Goal: Contribute content

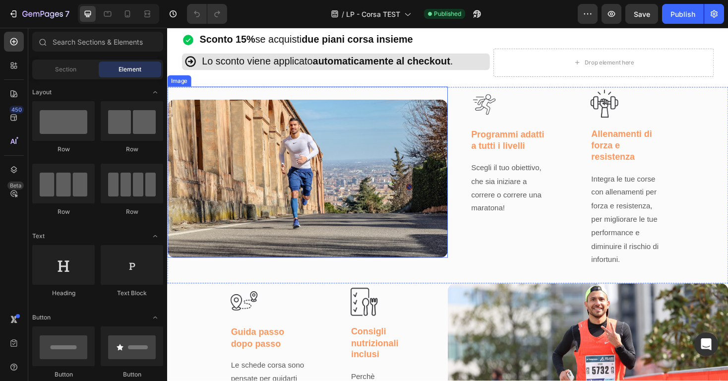
scroll to position [488, 0]
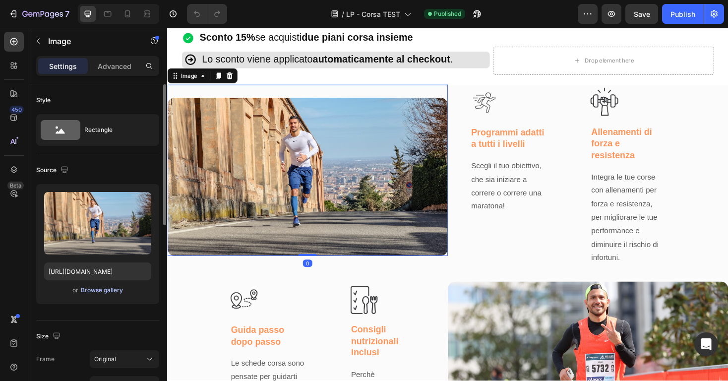
click at [98, 290] on div "Browse gallery" at bounding box center [102, 290] width 42 height 9
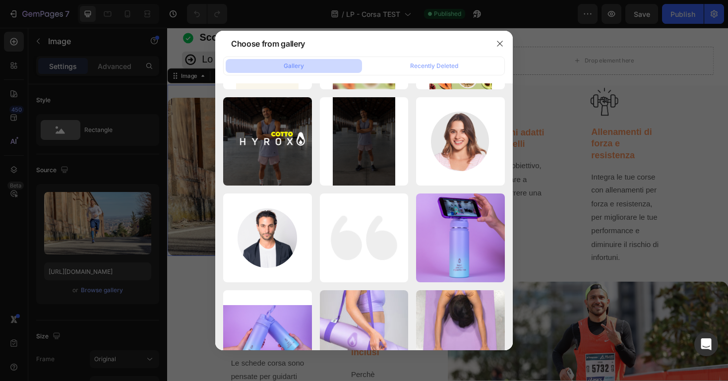
scroll to position [0, 0]
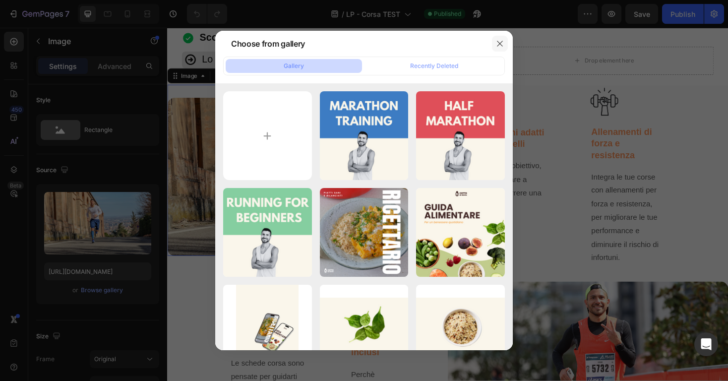
click at [498, 44] on icon "button" at bounding box center [500, 44] width 8 height 8
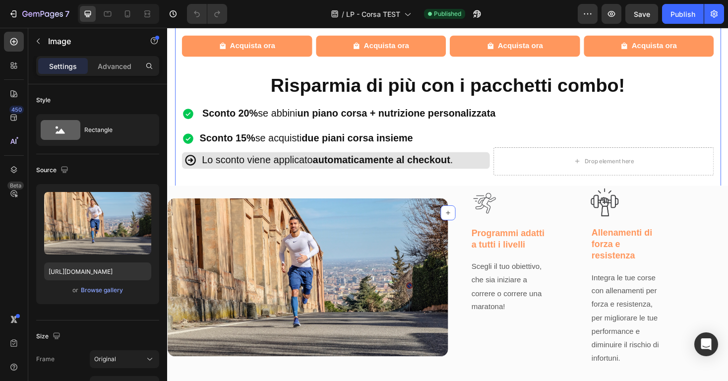
scroll to position [449, 0]
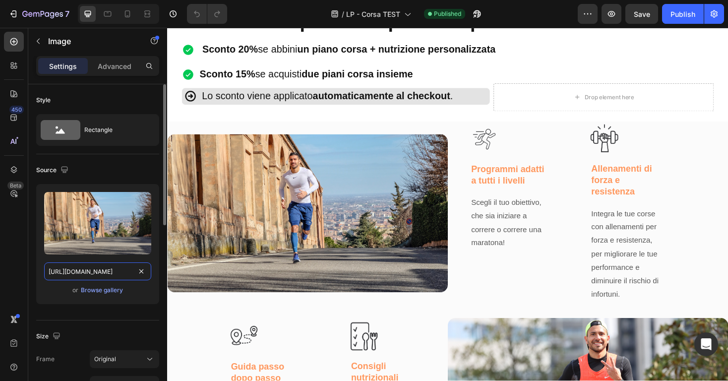
click at [110, 269] on input "[URL][DOMAIN_NAME]" at bounding box center [97, 271] width 107 height 18
click at [281, 250] on img at bounding box center [315, 225] width 297 height 168
click at [268, 252] on img at bounding box center [315, 225] width 297 height 168
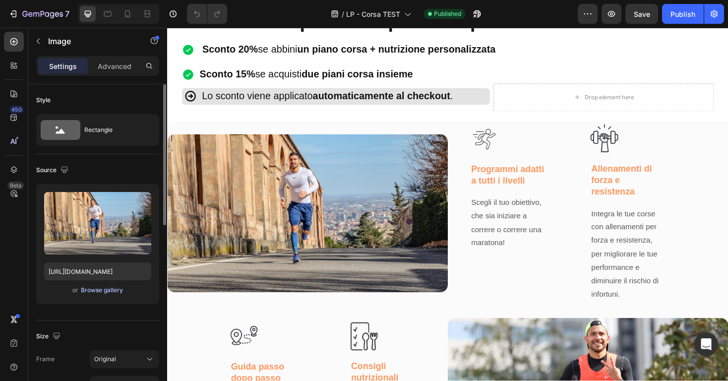
click at [109, 291] on div "Browse gallery" at bounding box center [102, 290] width 42 height 9
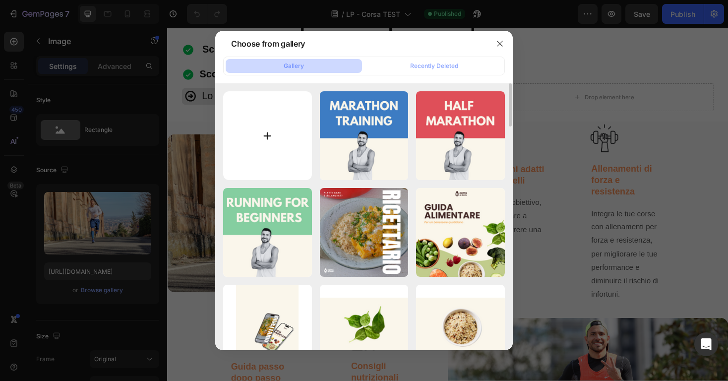
click at [272, 144] on input "file" at bounding box center [267, 135] width 89 height 89
type input "C:\fakepath\gempages_557551616660604037-cb9cd210-6663-4e14-ba0f-e7427c5f5a0b.png"
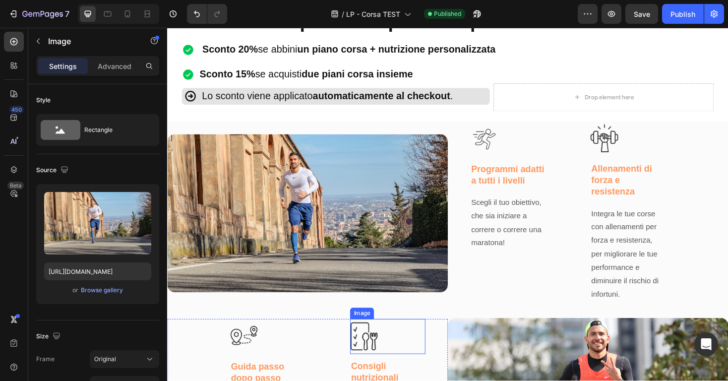
type input "[URL][DOMAIN_NAME]"
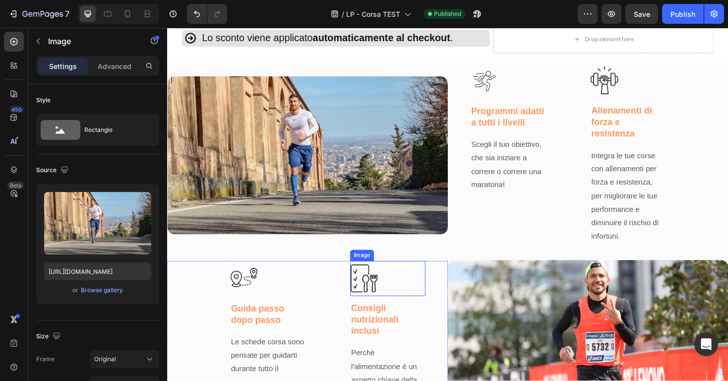
scroll to position [648, 0]
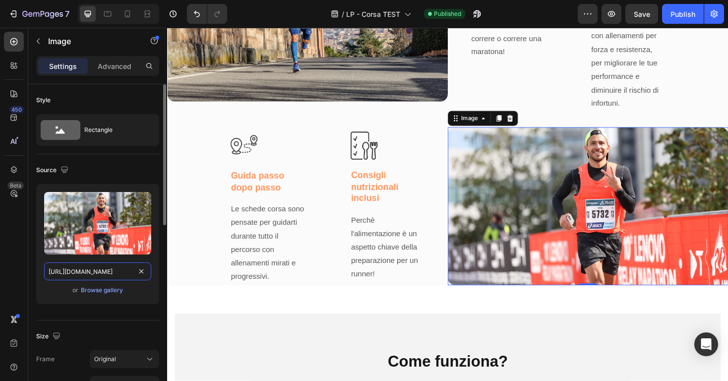
click at [121, 274] on input "[URL][DOMAIN_NAME]" at bounding box center [97, 271] width 107 height 18
click at [110, 288] on div "Browse gallery" at bounding box center [102, 290] width 42 height 9
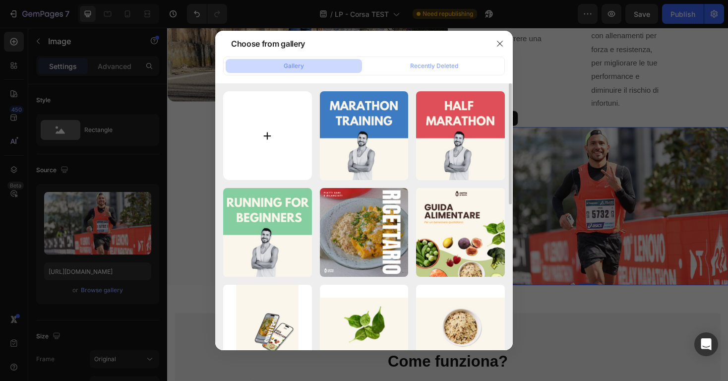
click at [269, 139] on input "file" at bounding box center [267, 135] width 89 height 89
click at [271, 141] on input "file" at bounding box center [267, 135] width 89 height 89
type input "C:\fakepath\gempages_557551616660604037-606d898e-86d5-43fe-b4f6-9cf2c74373af.png"
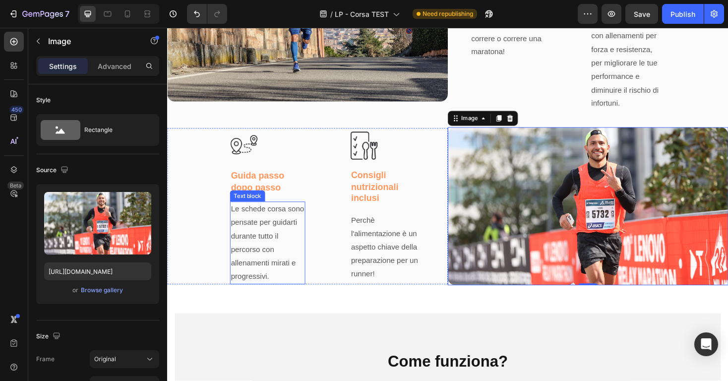
type input "[URL][DOMAIN_NAME]"
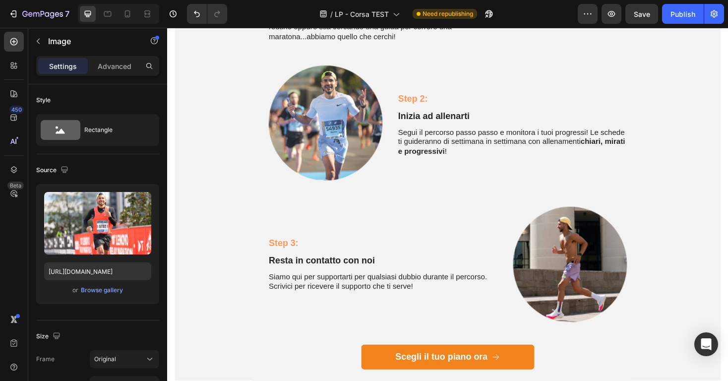
scroll to position [1091, 0]
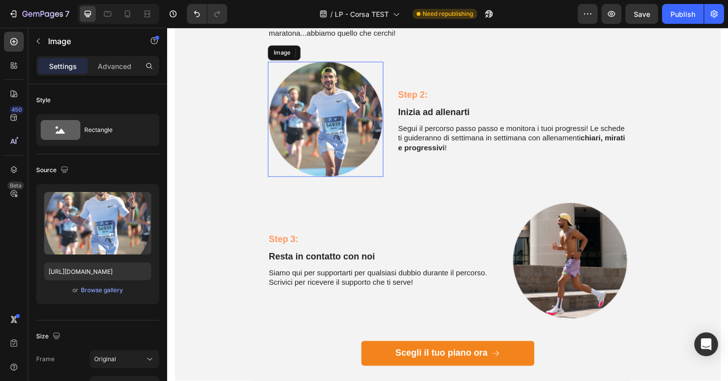
click at [333, 171] on img at bounding box center [335, 125] width 122 height 122
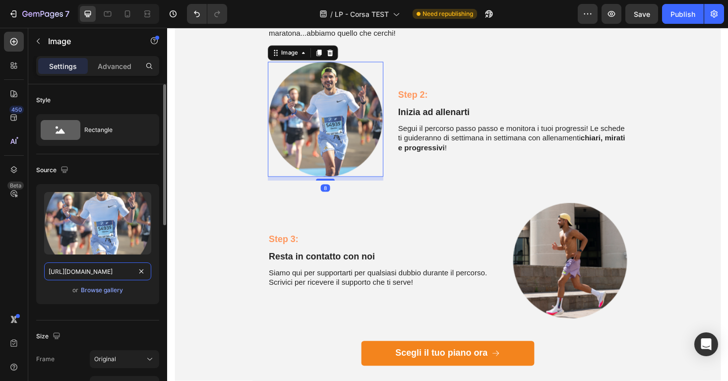
click at [107, 272] on input "[URL][DOMAIN_NAME]" at bounding box center [97, 271] width 107 height 18
click at [120, 269] on input "[URL][DOMAIN_NAME]" at bounding box center [97, 271] width 107 height 18
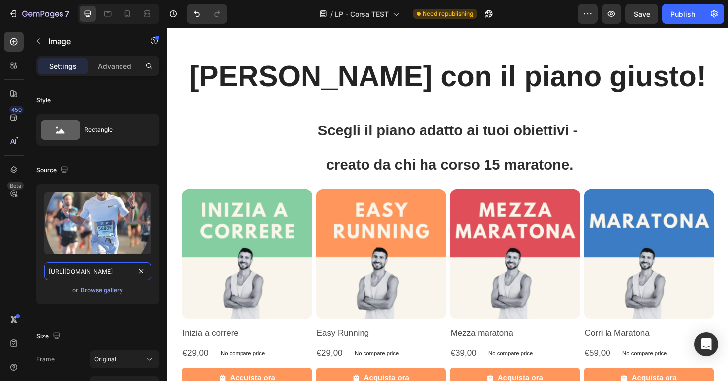
scroll to position [37, 0]
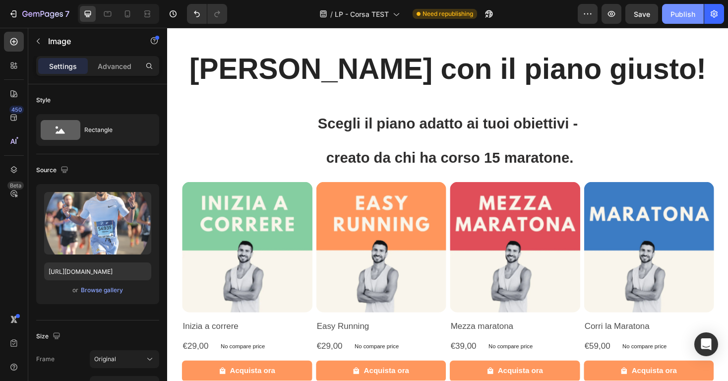
click at [677, 10] on div "Publish" at bounding box center [682, 14] width 25 height 10
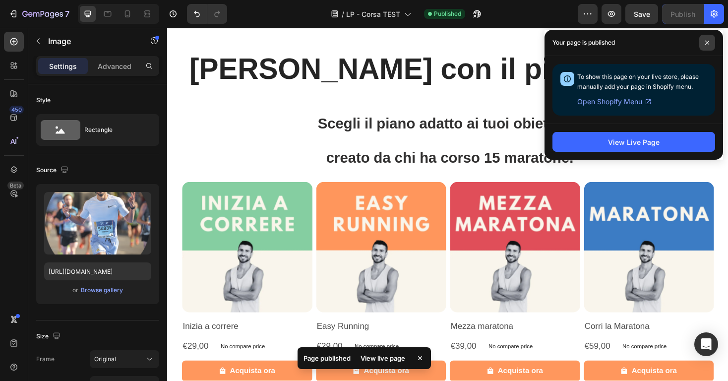
click at [710, 46] on span at bounding box center [707, 43] width 16 height 16
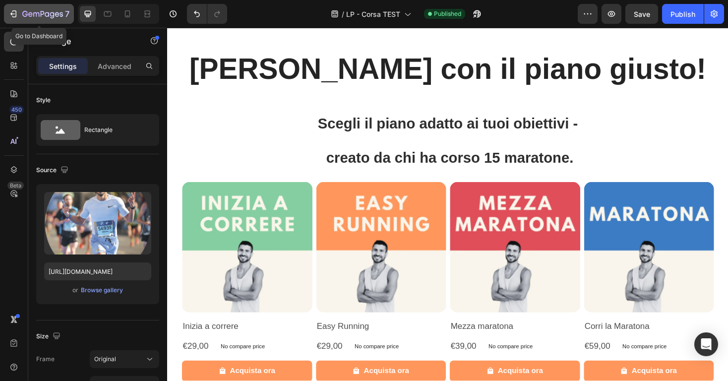
click at [41, 16] on icon "button" at bounding box center [43, 14] width 4 height 6
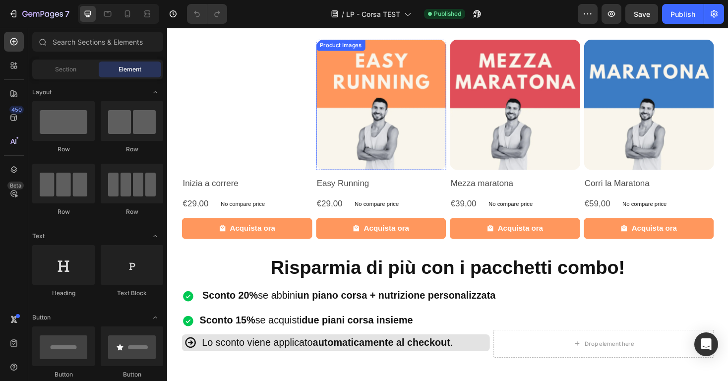
scroll to position [192, 0]
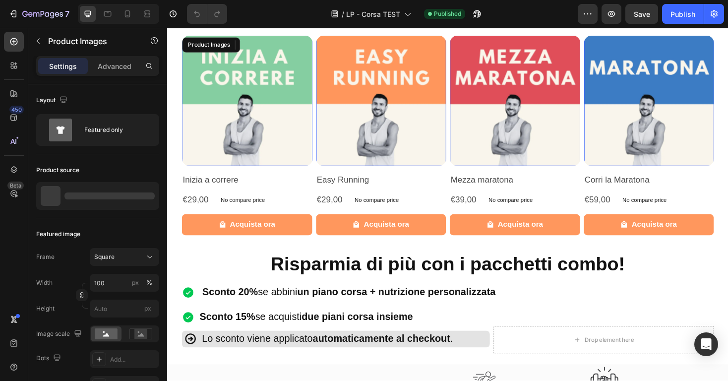
click at [247, 112] on img at bounding box center [251, 105] width 138 height 138
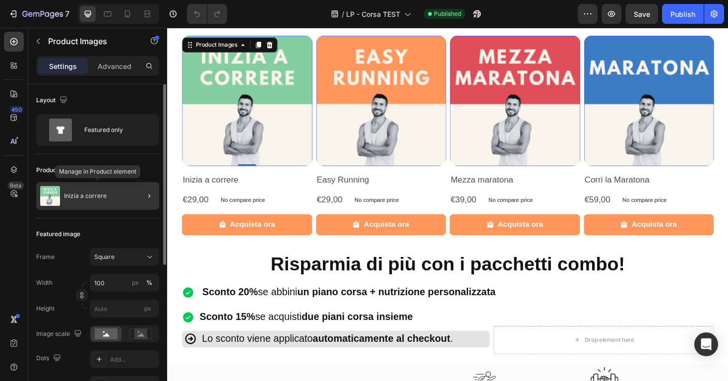
click at [51, 196] on img at bounding box center [50, 196] width 20 height 20
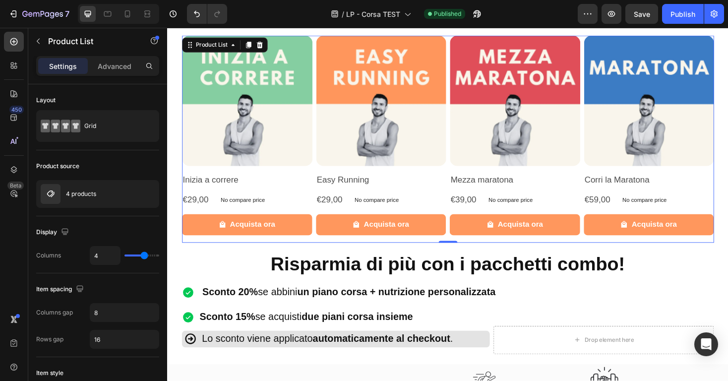
scroll to position [0, 0]
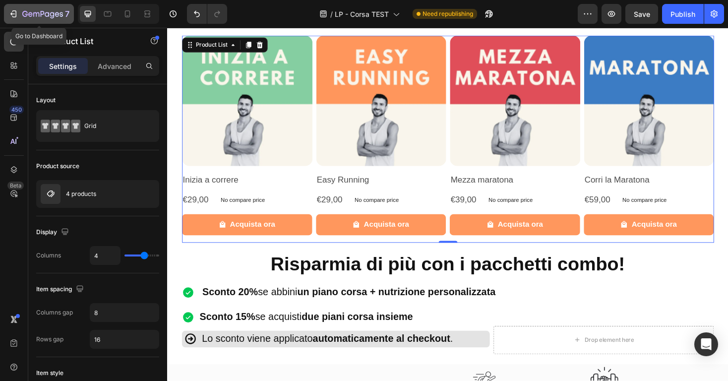
click at [41, 17] on icon "button" at bounding box center [42, 14] width 41 height 8
